Goal: Information Seeking & Learning: Check status

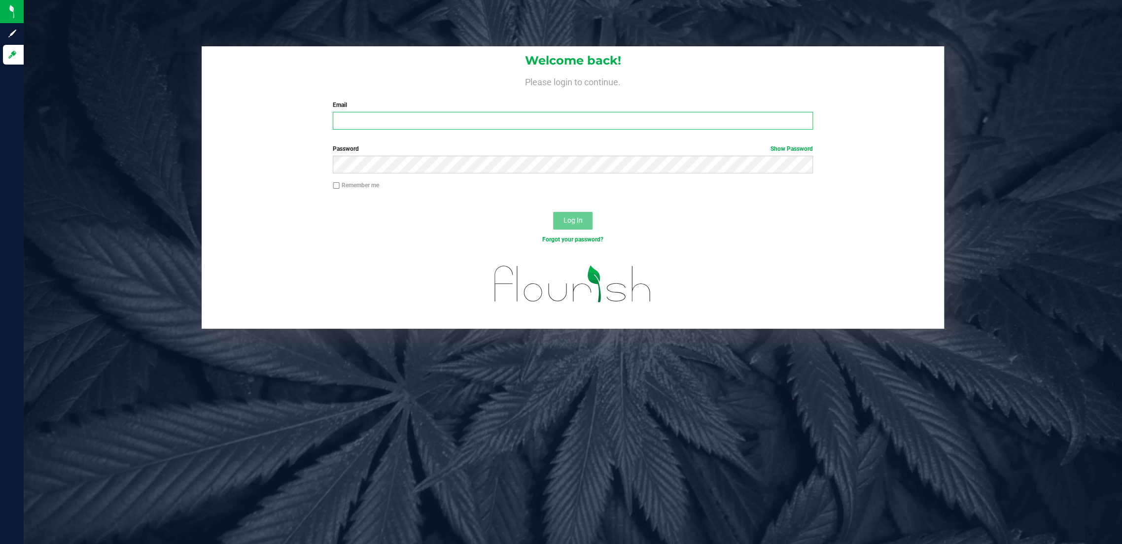
type input "tsaffold@liveparallel.com"
drag, startPoint x: 753, startPoint y: 208, endPoint x: 744, endPoint y: 208, distance: 9.4
click at [752, 208] on div "Log In" at bounding box center [573, 224] width 742 height 33
click at [576, 223] on span "Log In" at bounding box center [572, 220] width 19 height 8
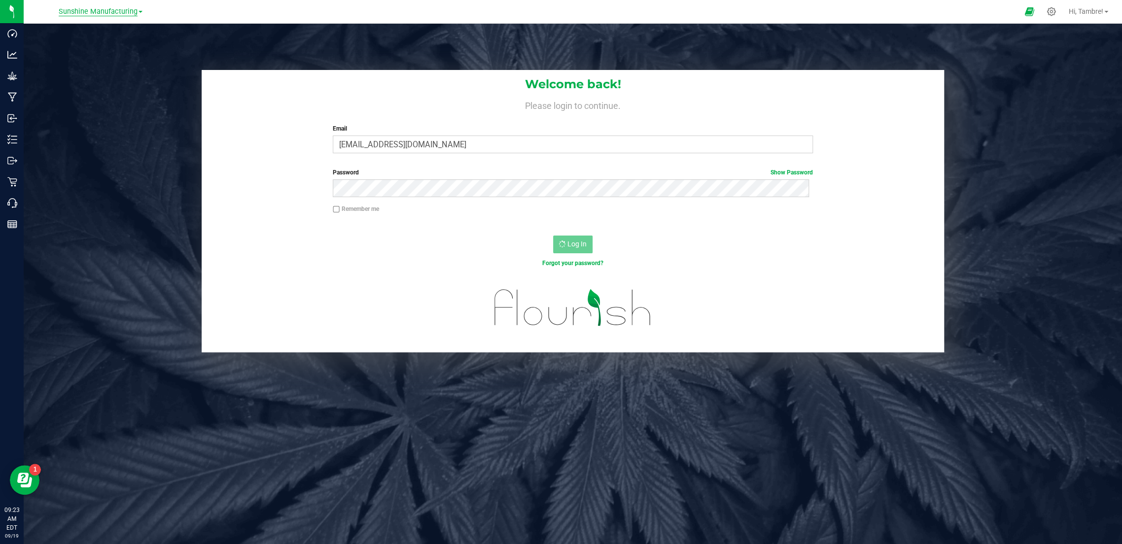
click at [136, 9] on span "Sunshine Manufacturing" at bounding box center [98, 11] width 79 height 9
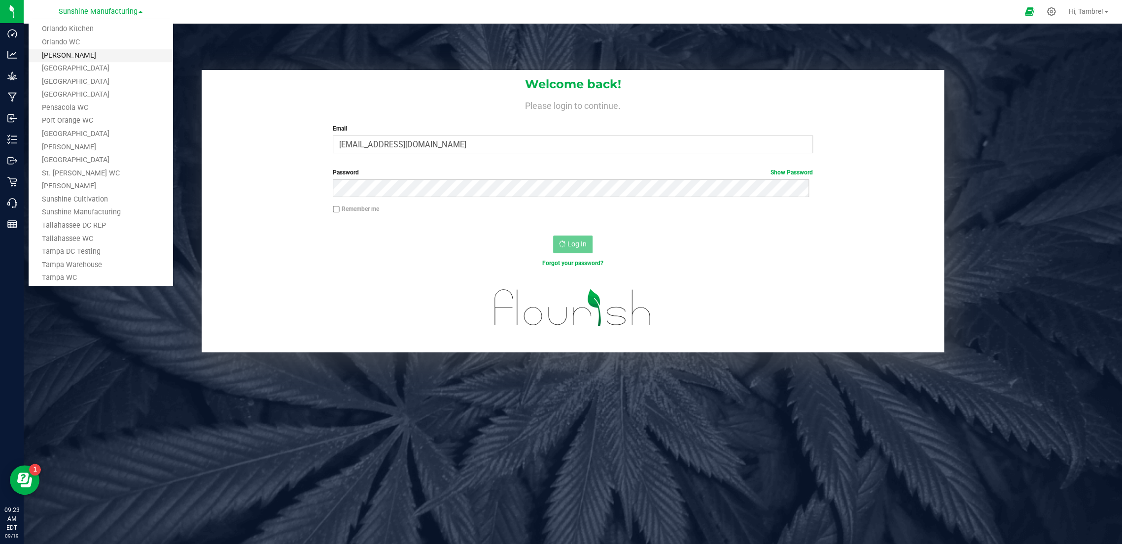
scroll to position [629, 0]
click at [78, 112] on link "Tampa DC Testing" at bounding box center [101, 113] width 144 height 13
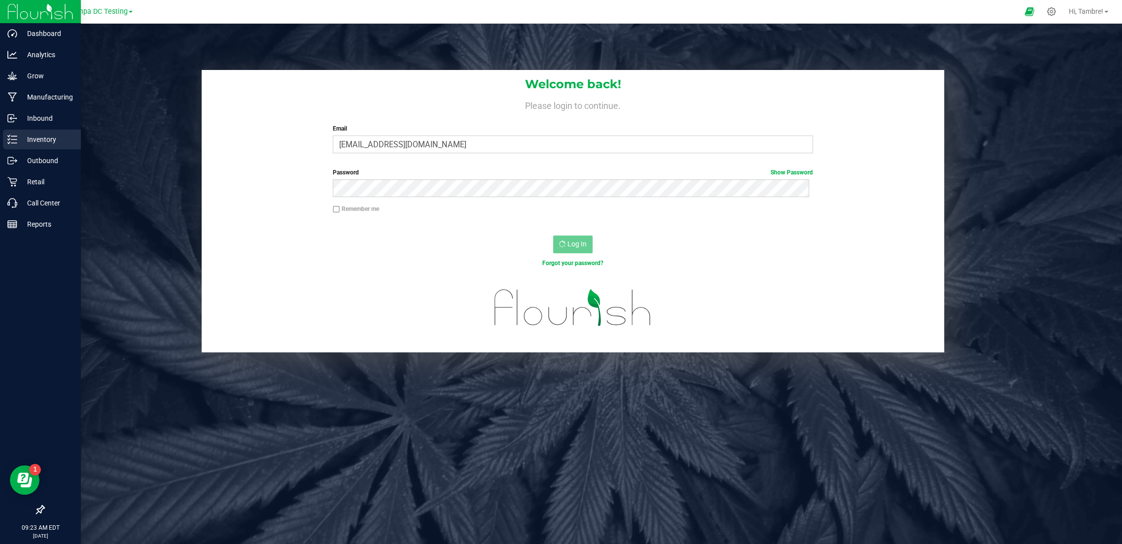
click at [14, 138] on icon at bounding box center [12, 140] width 10 height 10
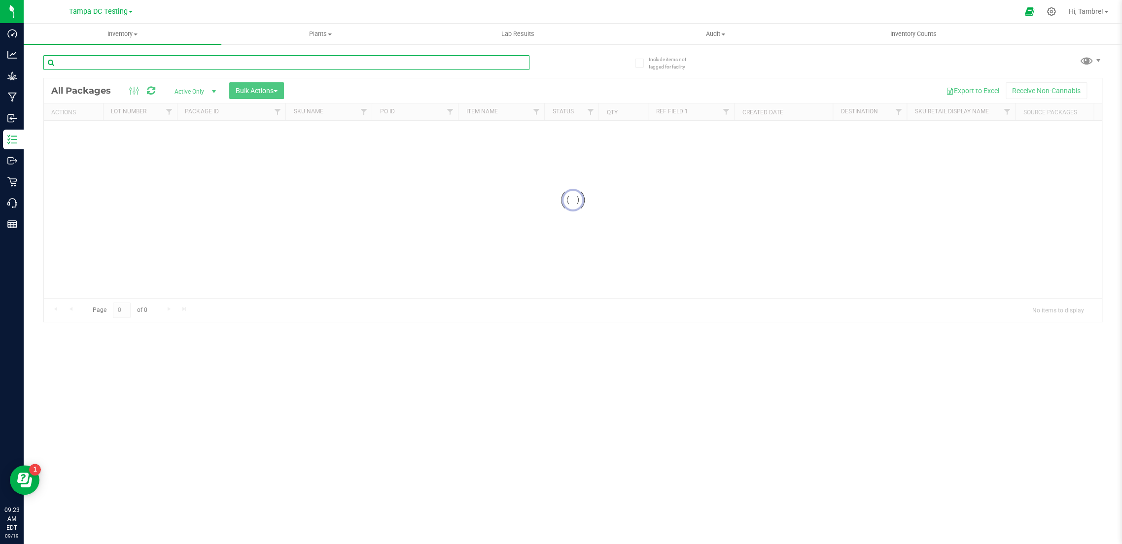
click at [159, 60] on input "text" at bounding box center [286, 62] width 486 height 15
paste input "EPO-5-OCT24CJA01-1016"
type input "EPO-5-OCT24CJA01-1016"
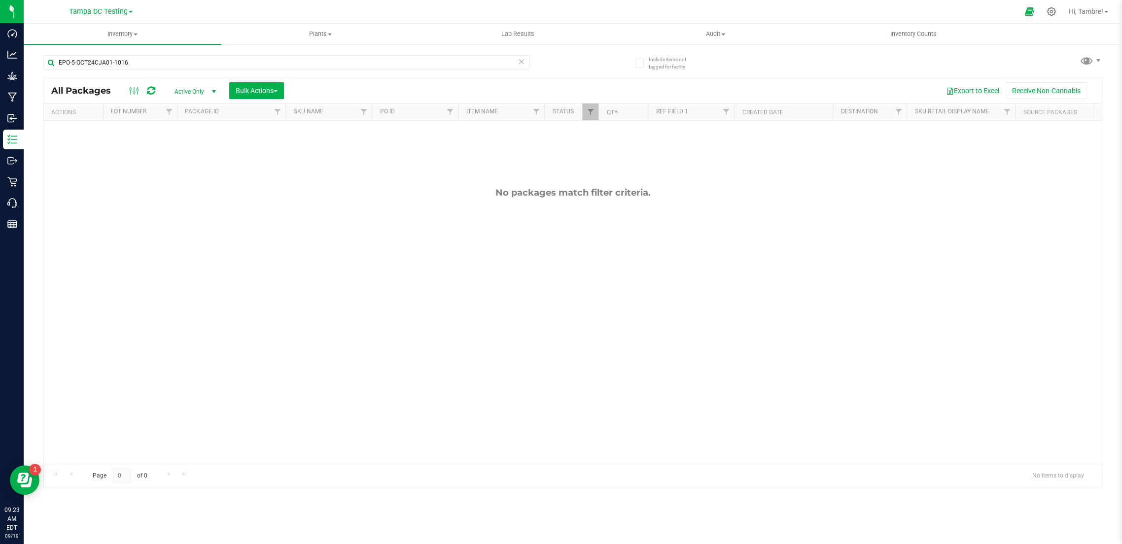
click at [211, 89] on span "select" at bounding box center [214, 92] width 8 height 8
click at [189, 150] on li "All" at bounding box center [192, 151] width 53 height 15
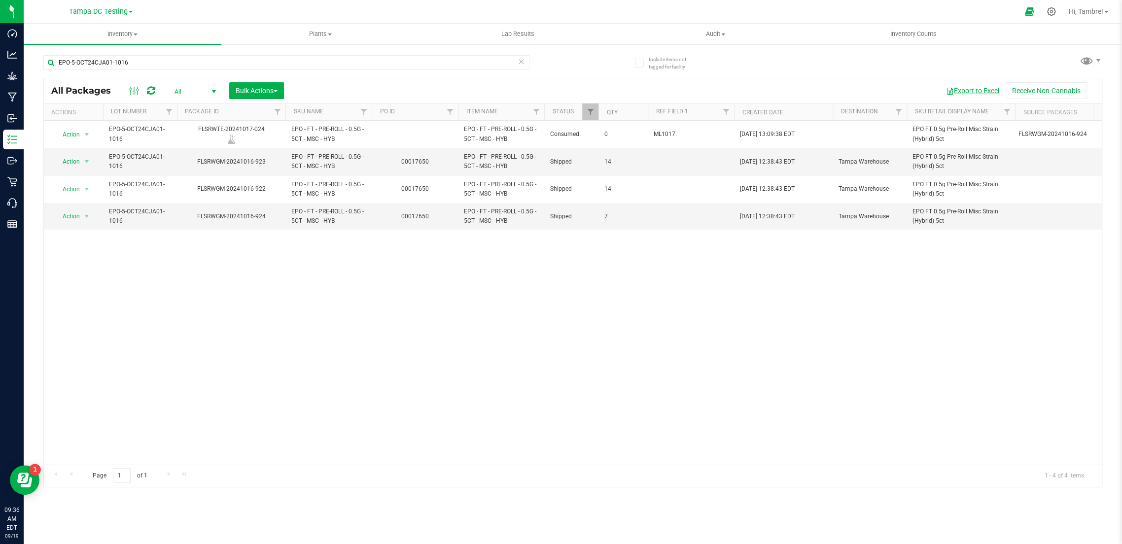
click at [970, 90] on button "Export to Excel" at bounding box center [973, 90] width 66 height 17
click at [418, 159] on link "00017650" at bounding box center [415, 161] width 28 height 7
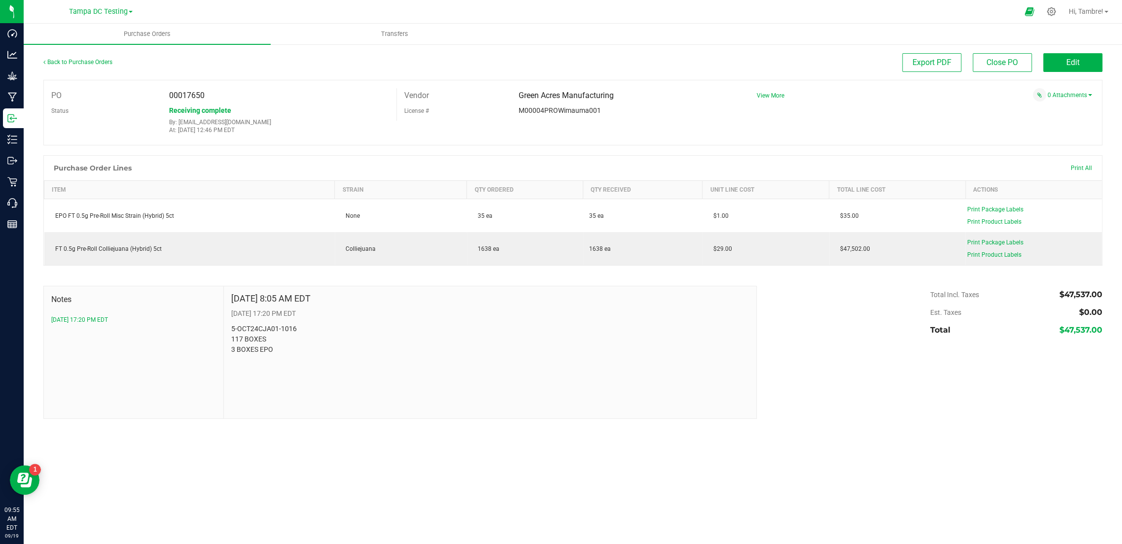
click at [131, 9] on link "Tampa DC Testing" at bounding box center [101, 10] width 64 height 9
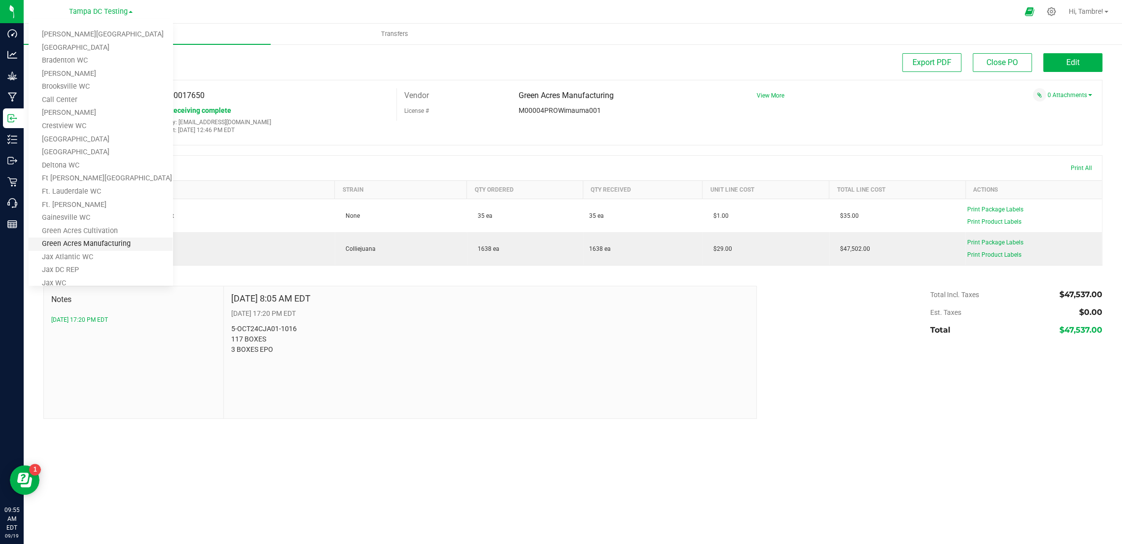
click at [106, 240] on link "Green Acres Manufacturing" at bounding box center [101, 244] width 144 height 13
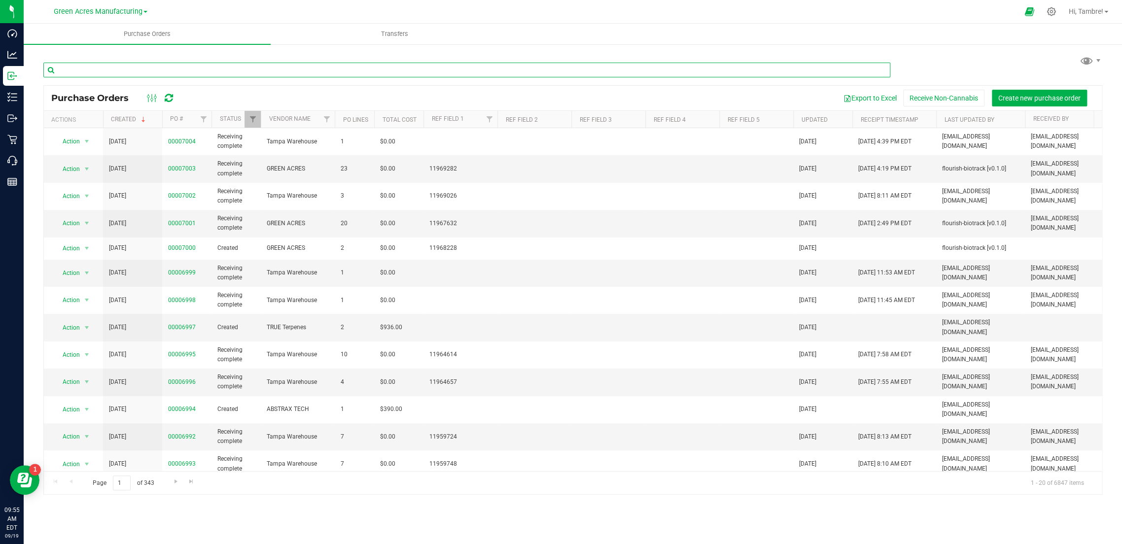
click at [180, 69] on input "text" at bounding box center [466, 70] width 847 height 15
paste input "44177"
type input "44177"
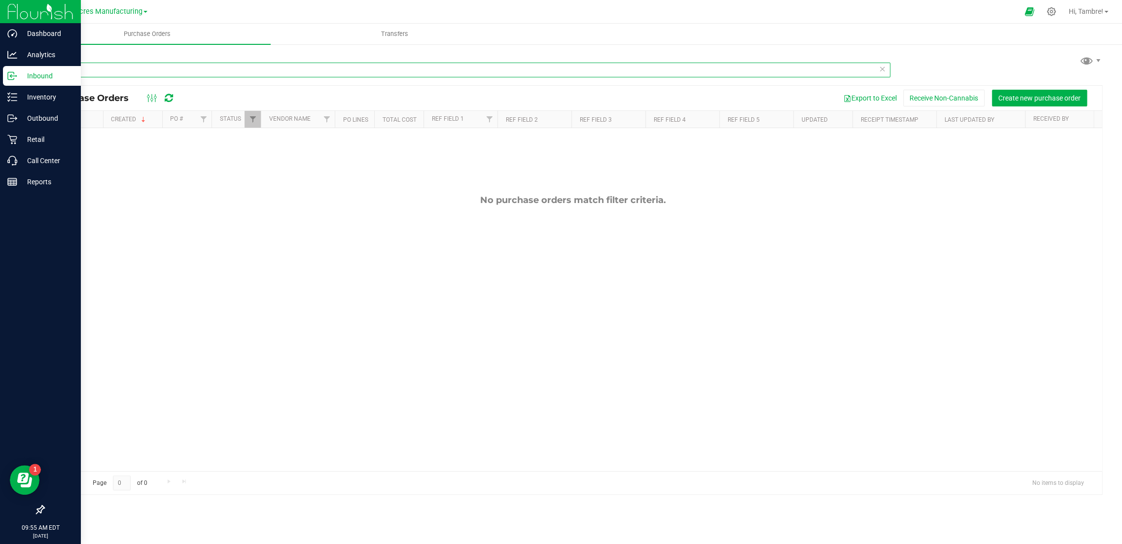
drag, startPoint x: 180, startPoint y: 69, endPoint x: 21, endPoint y: 70, distance: 159.8
click at [21, 70] on div "Dashboard Analytics Inbound Inventory Outbound Retail Call Center Reports 09:55…" at bounding box center [561, 272] width 1122 height 544
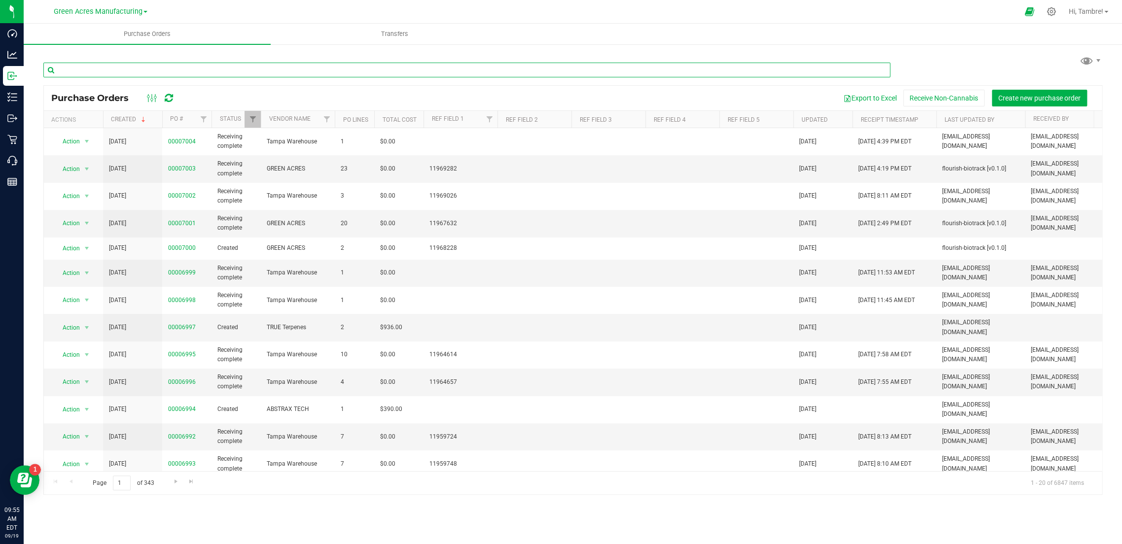
click at [87, 67] on input "text" at bounding box center [466, 70] width 847 height 15
paste input "EPO-5-OCT24CJA01-1016"
type input "EPO-5-OCT24CJA01-1016"
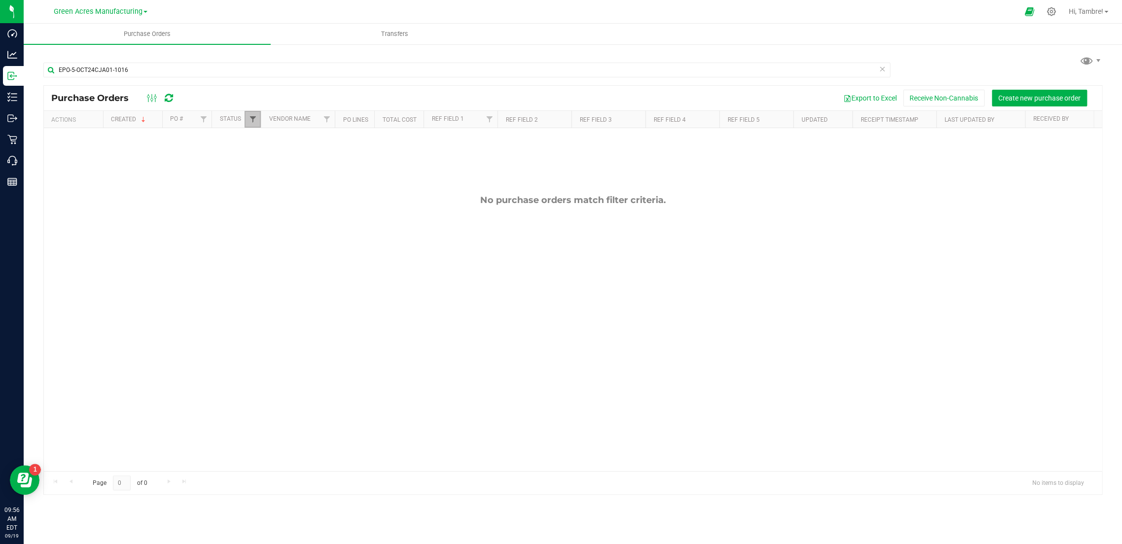
click at [253, 120] on span "Filter" at bounding box center [253, 119] width 8 height 8
click at [278, 158] on span "Select All" at bounding box center [277, 161] width 24 height 6
click at [261, 158] on input "Select All" at bounding box center [257, 161] width 6 height 6
checkbox input "true"
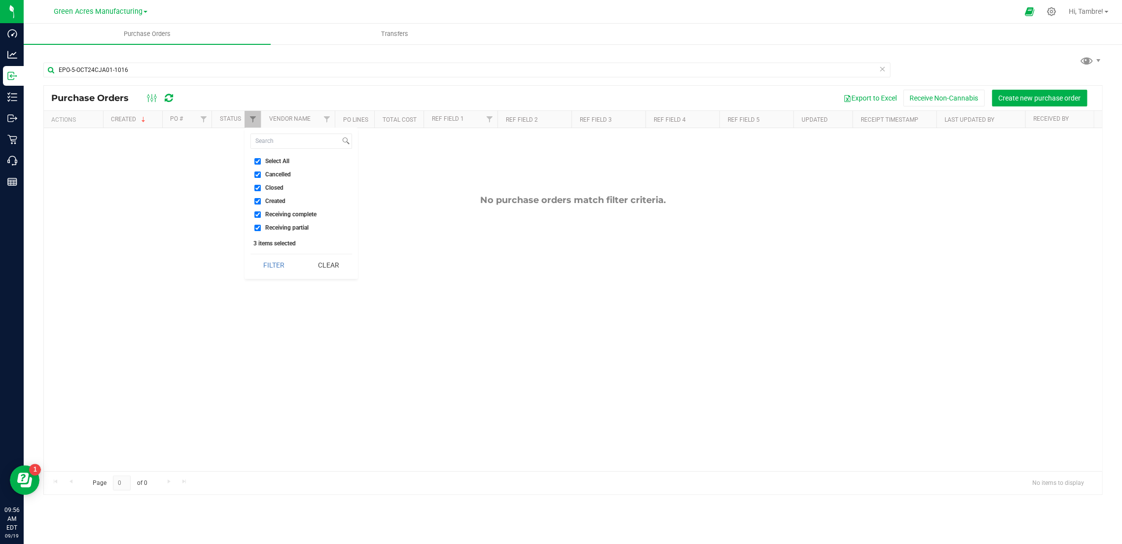
checkbox input "true"
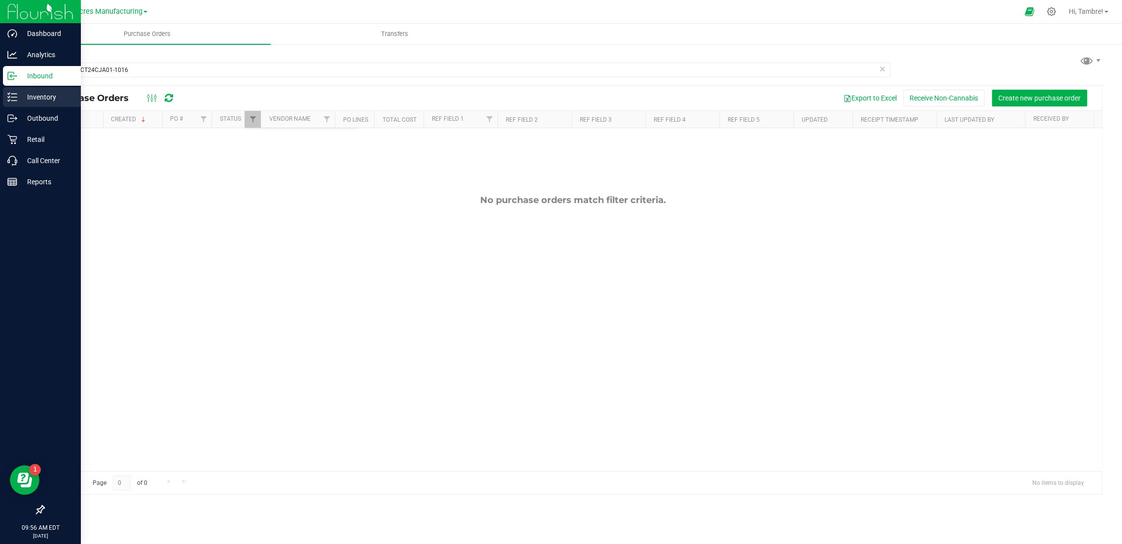
click at [41, 91] on p "Inventory" at bounding box center [46, 97] width 59 height 12
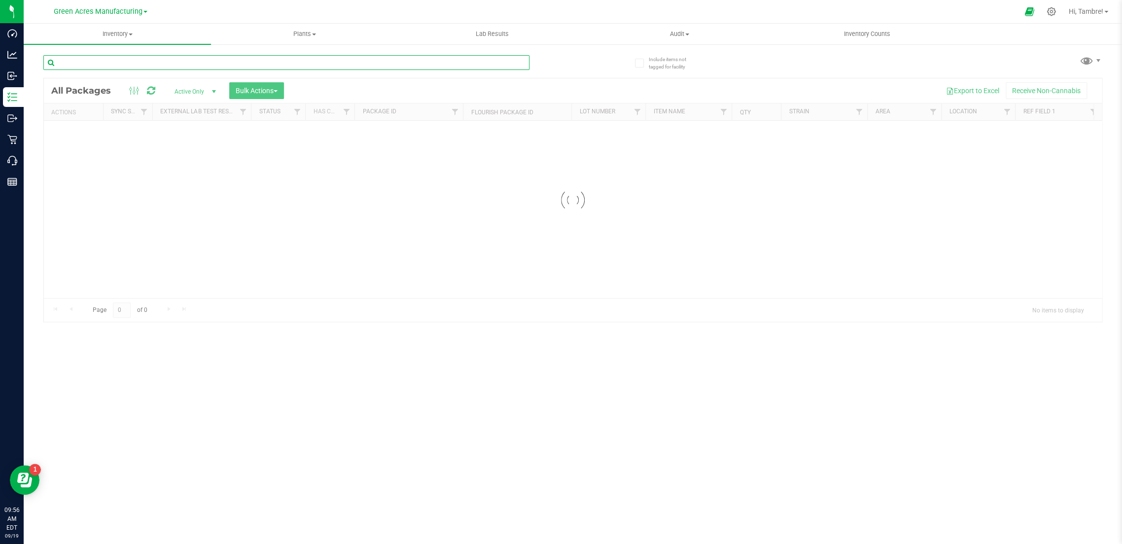
click at [147, 60] on input "text" at bounding box center [286, 62] width 486 height 15
paste input "EPO-5-OCT24CJA01-1016"
type input "EPO-5-OCT24CJA01-1016"
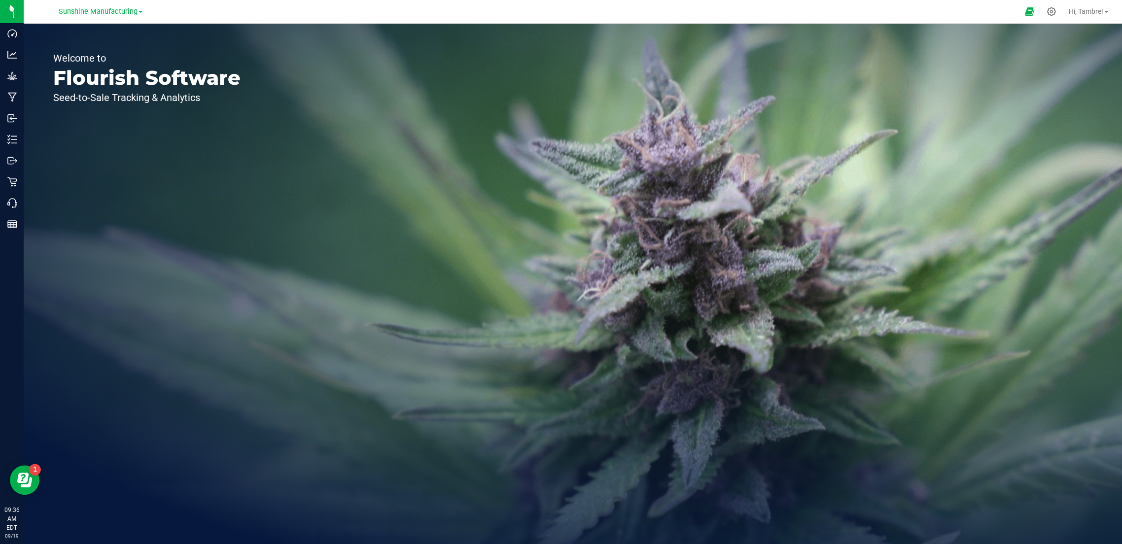
click at [140, 12] on span at bounding box center [141, 12] width 4 height 2
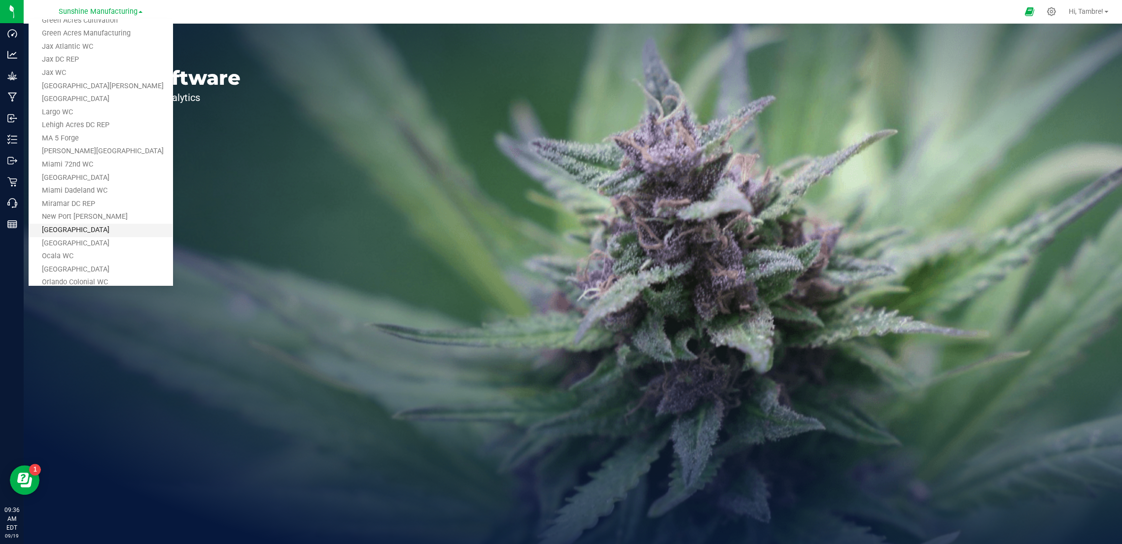
scroll to position [274, 0]
